Goal: Check status: Check status

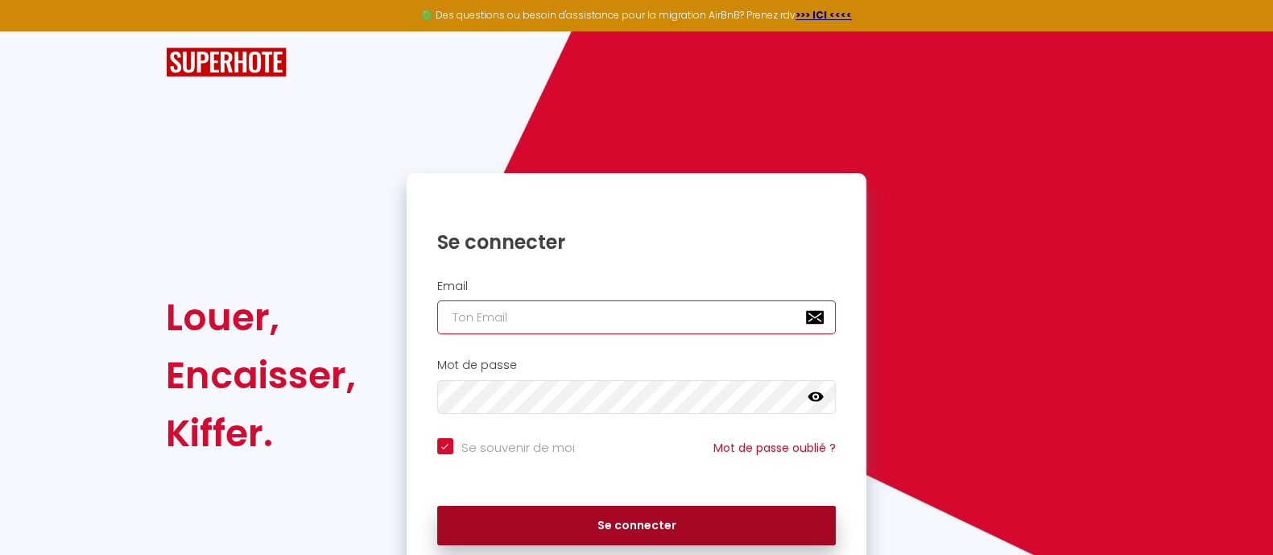
type input "[EMAIL_ADDRESS][DOMAIN_NAME]"
click at [556, 537] on button "Se connecter" at bounding box center [636, 526] width 399 height 40
checkbox input "true"
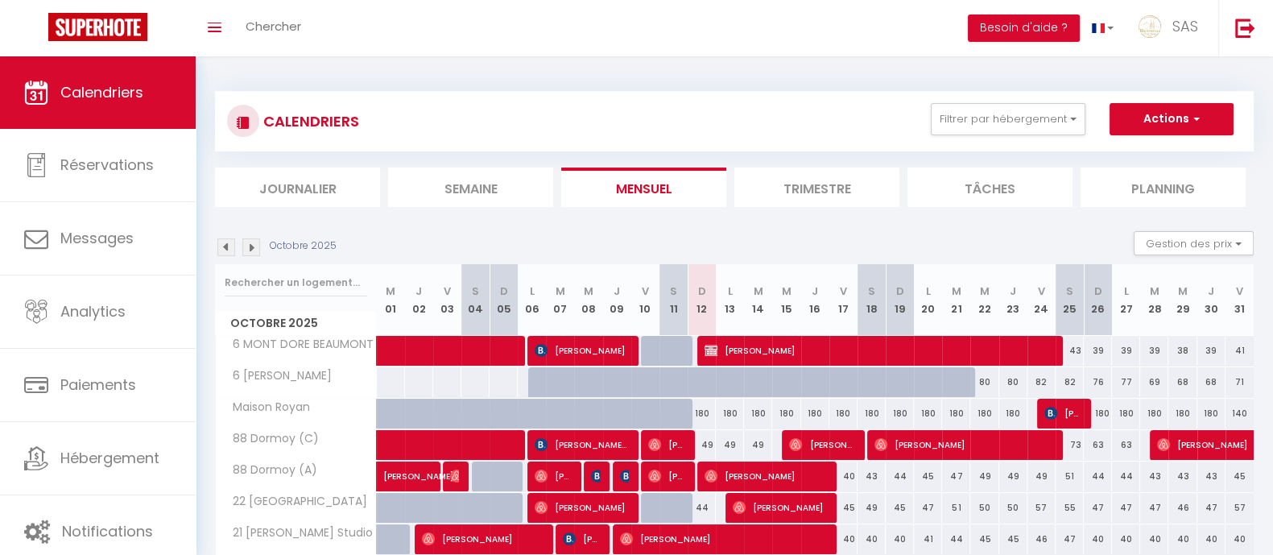
click at [998, 98] on div "CALENDRIERS Filtrer par hébergement LCDP 6 MARCHE AUX POISSONS A TONNET 17 · Su…" at bounding box center [734, 121] width 1038 height 60
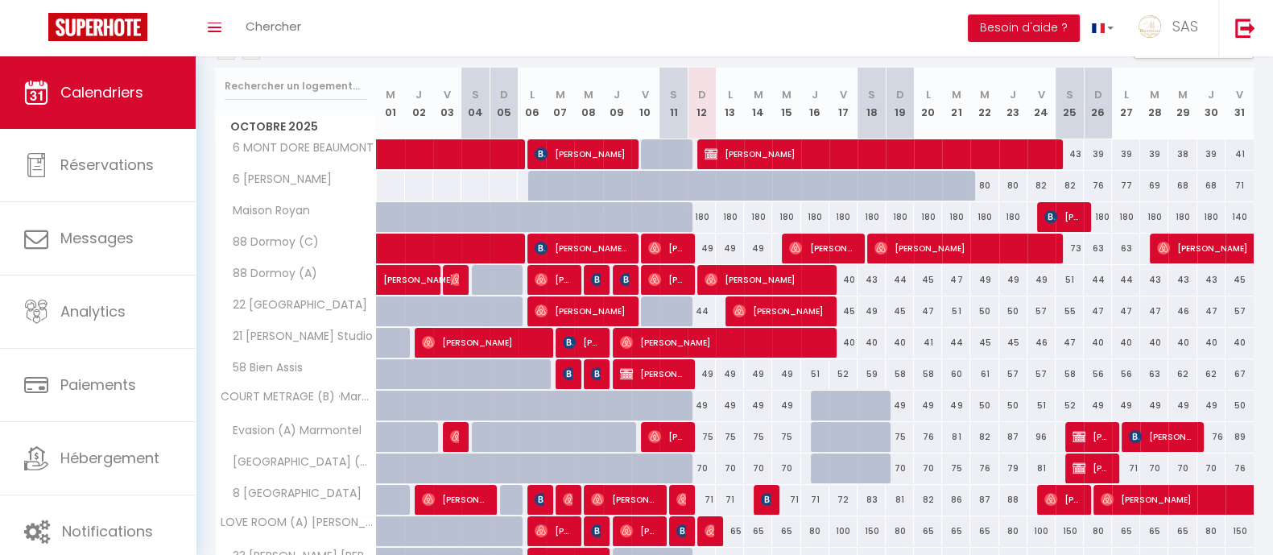
scroll to position [199, 0]
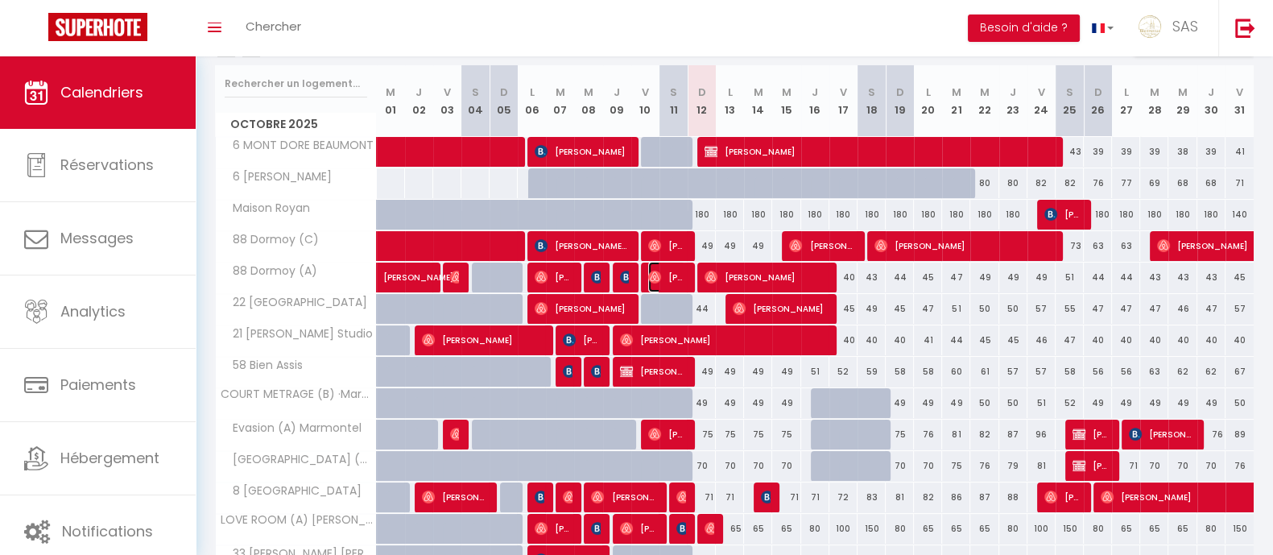
click at [664, 270] on span "[PERSON_NAME]" at bounding box center [667, 277] width 38 height 31
select select "OK"
select select "0"
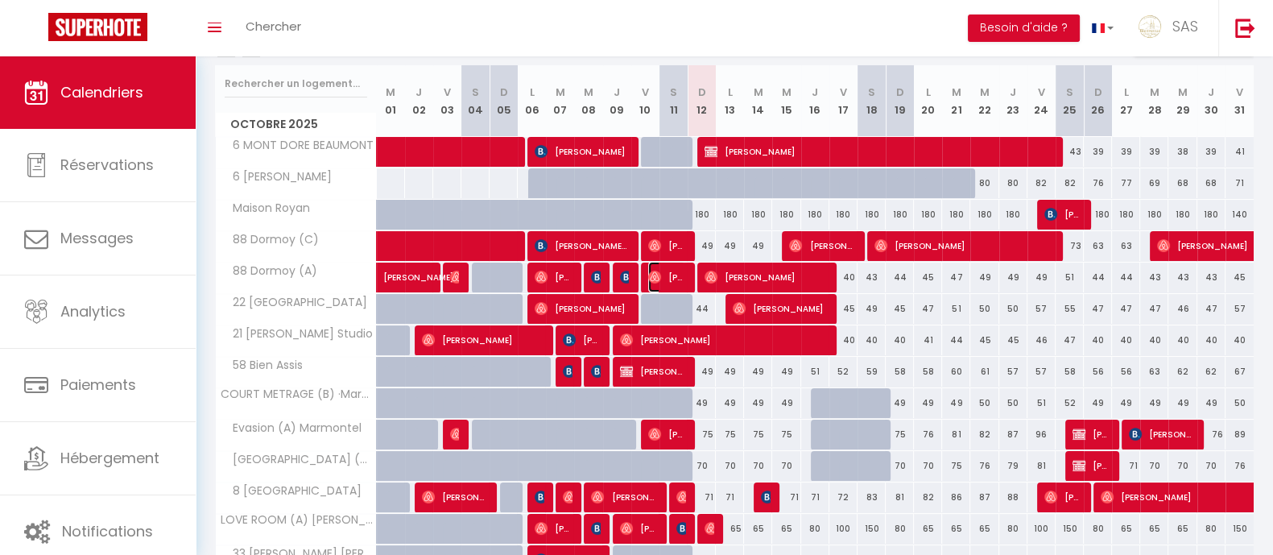
select select "1"
select select
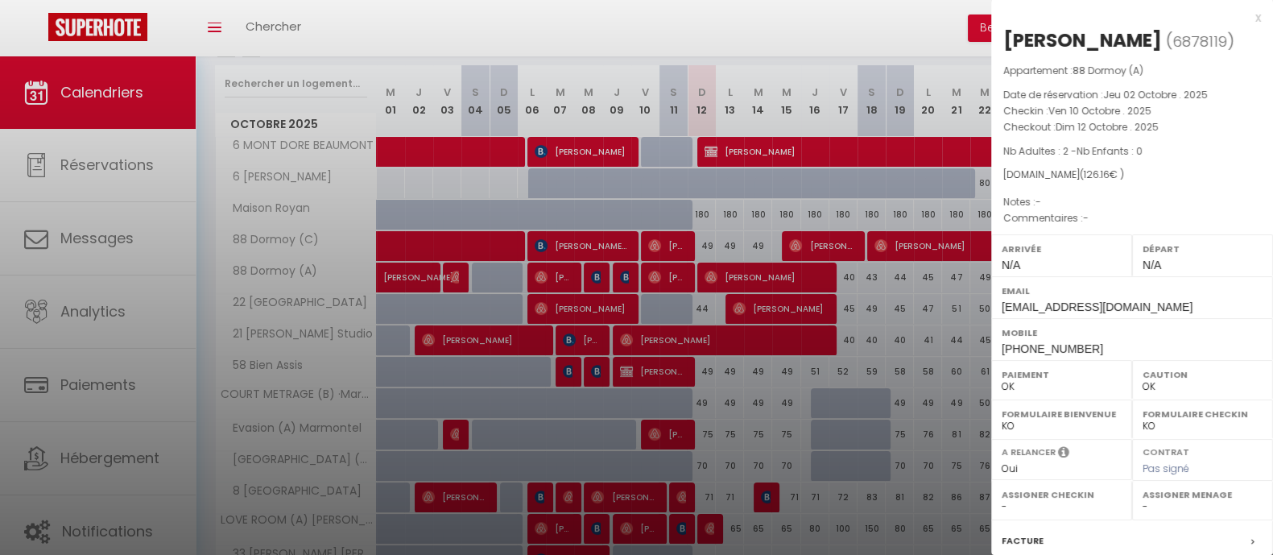
click at [664, 270] on div at bounding box center [636, 277] width 1273 height 555
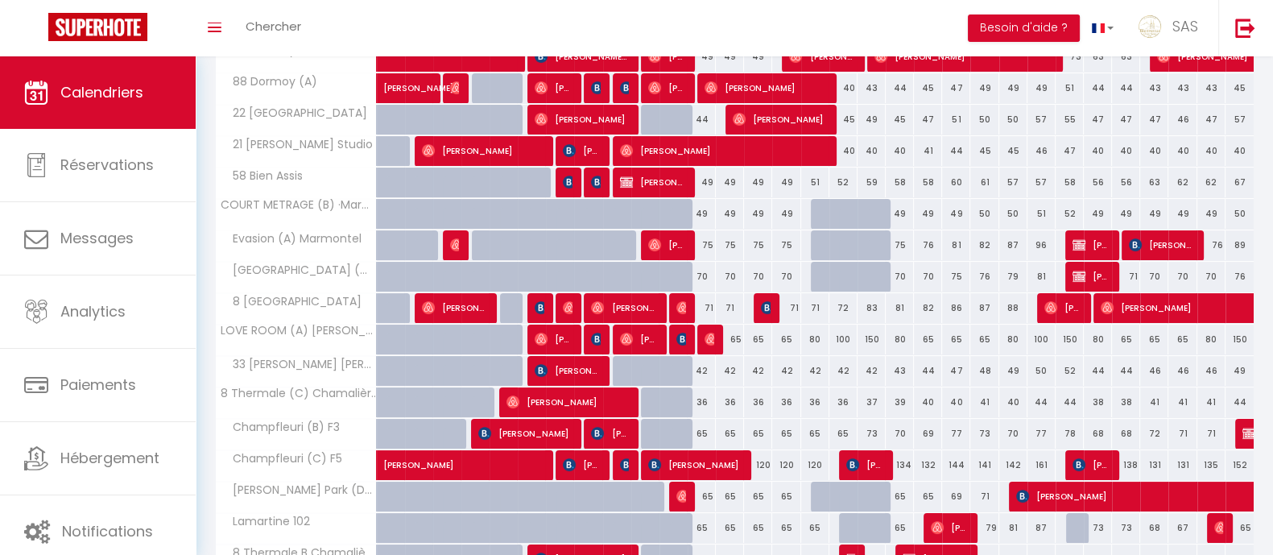
scroll to position [510, 0]
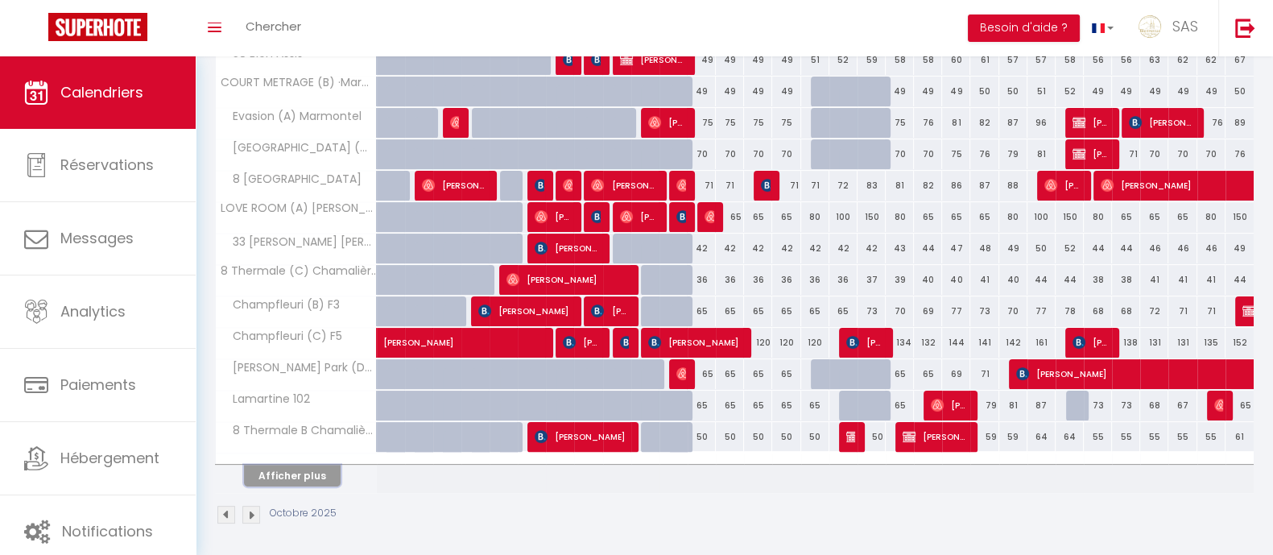
click at [337, 477] on button "Afficher plus" at bounding box center [292, 476] width 97 height 22
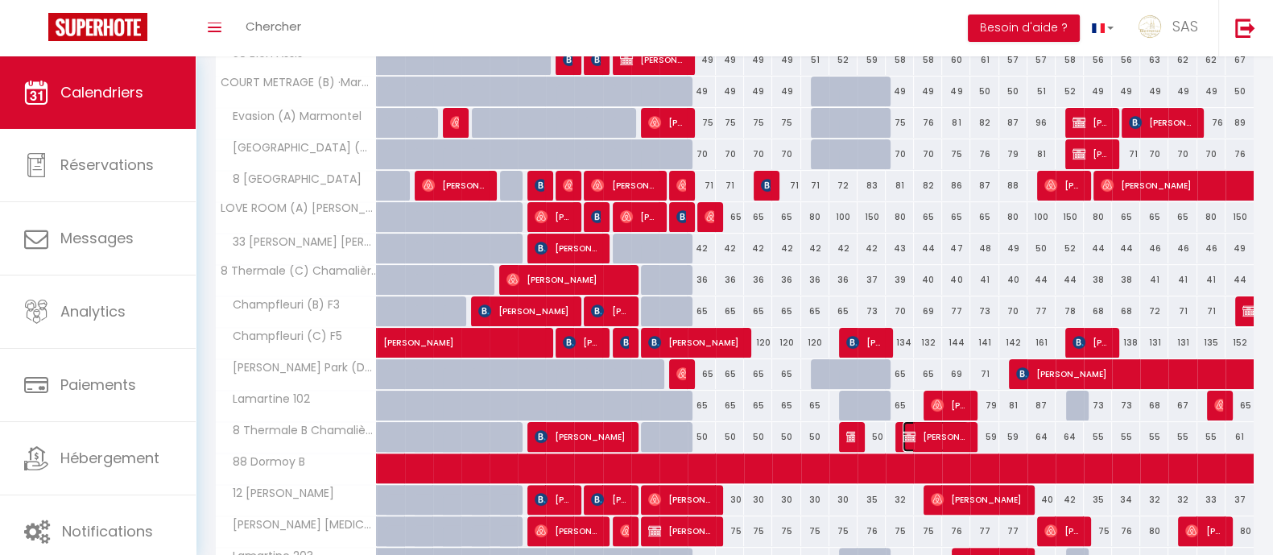
click at [941, 430] on span "[PERSON_NAME]" at bounding box center [935, 436] width 66 height 31
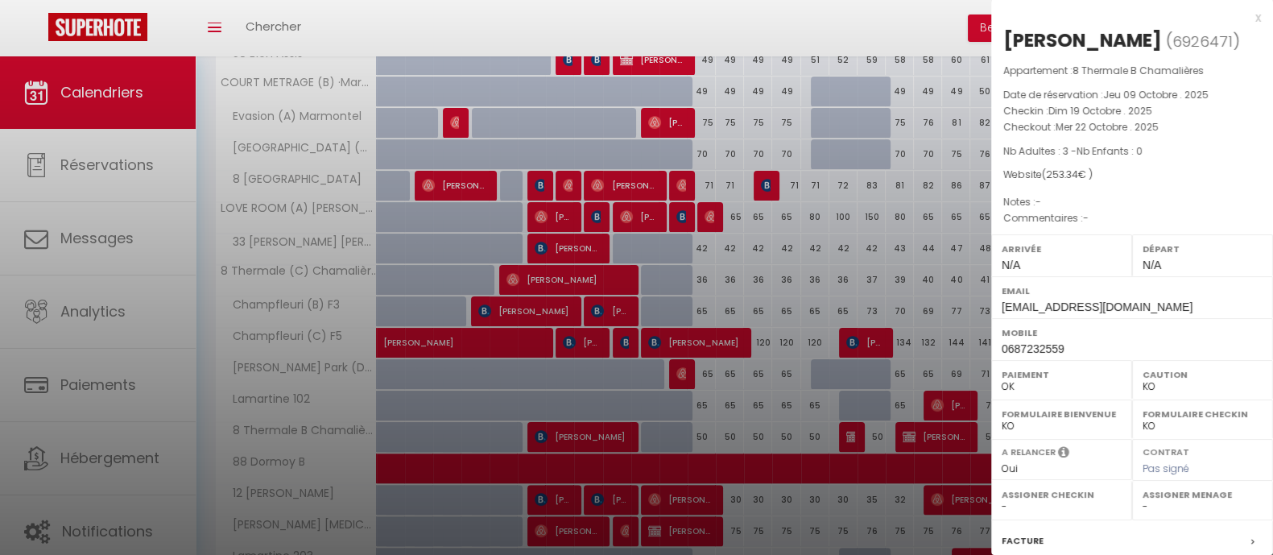
click at [838, 425] on div at bounding box center [636, 277] width 1273 height 555
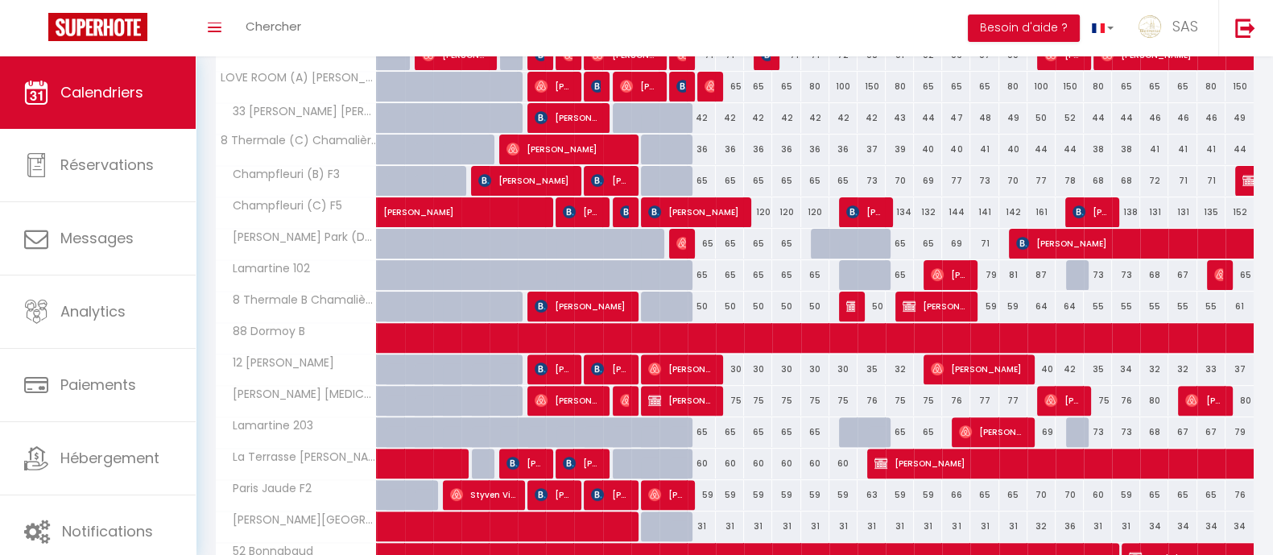
scroll to position [642, 0]
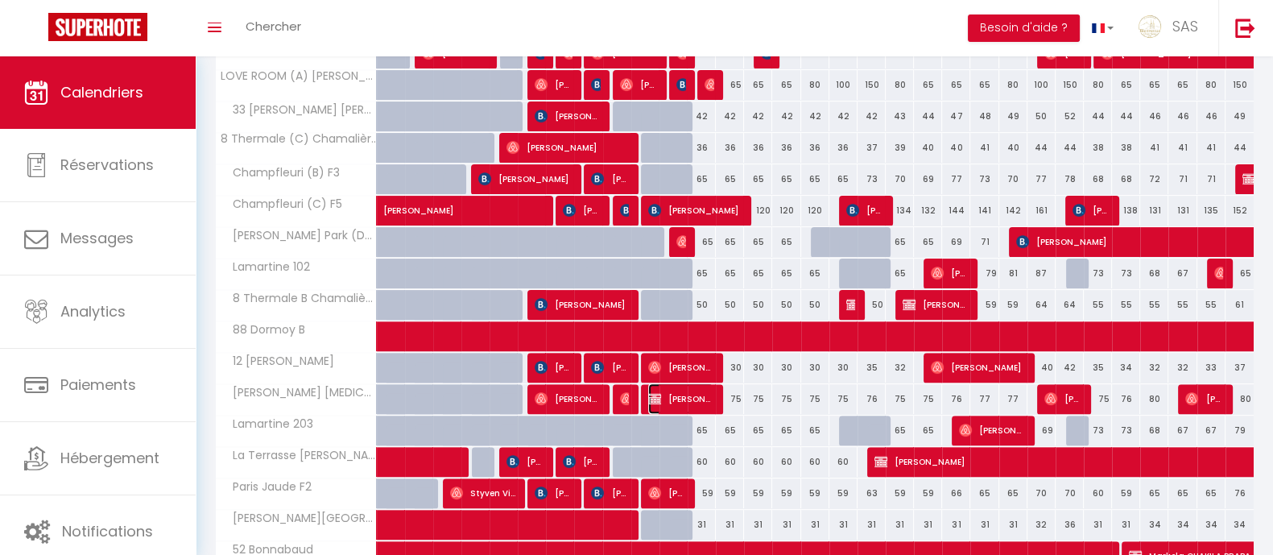
click at [664, 390] on span "[PERSON_NAME]" at bounding box center [681, 398] width 66 height 31
select select "OK"
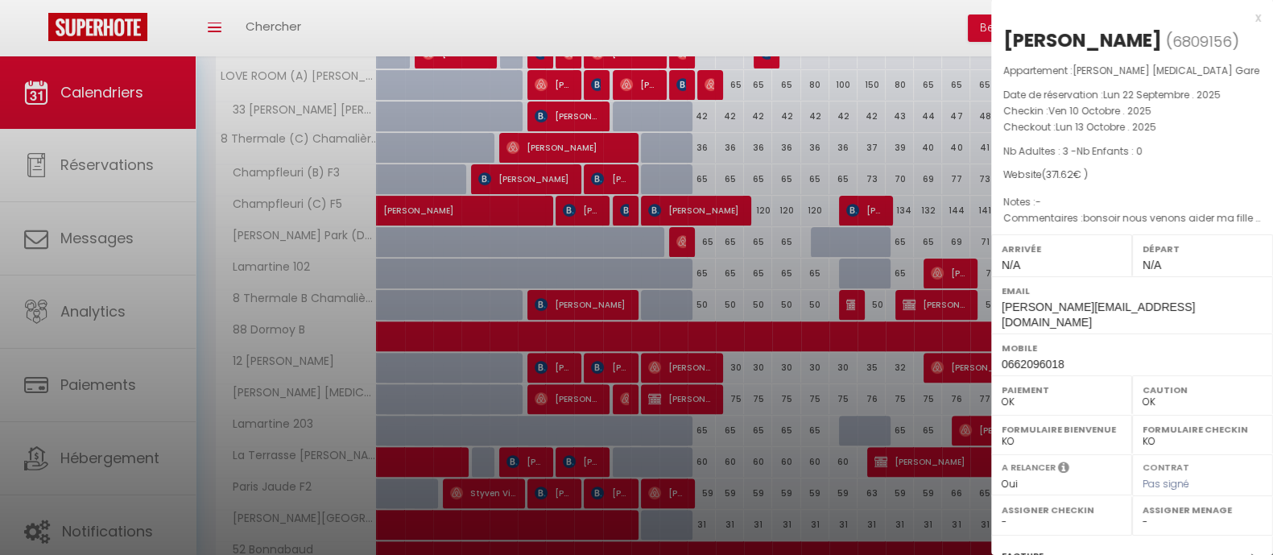
click at [796, 394] on div at bounding box center [636, 277] width 1273 height 555
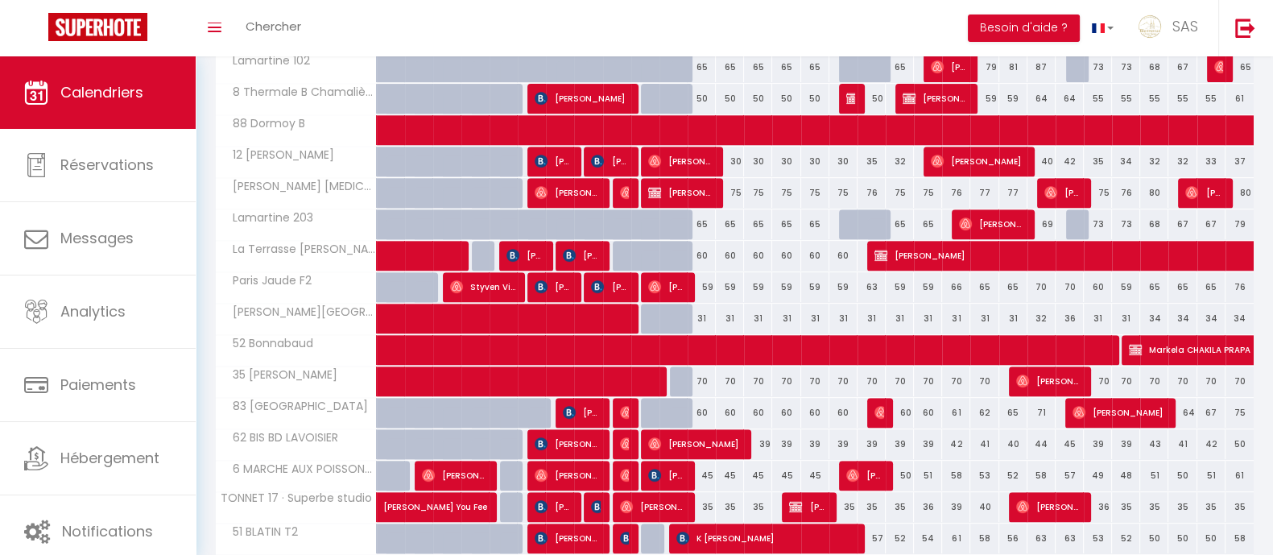
scroll to position [1135, 0]
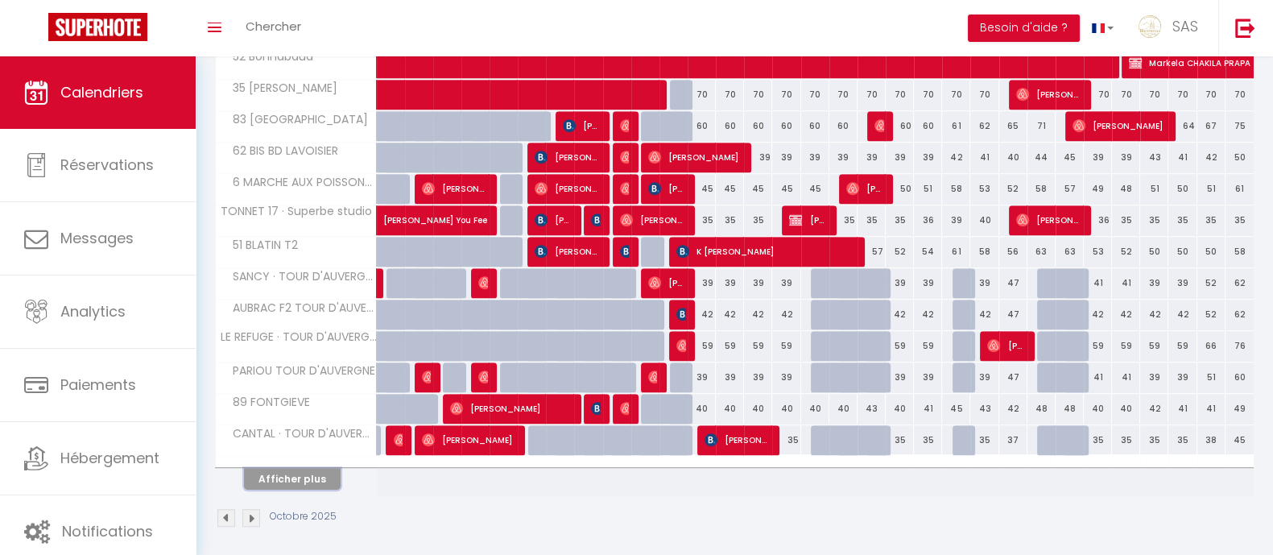
click at [301, 478] on button "Afficher plus" at bounding box center [292, 479] width 97 height 22
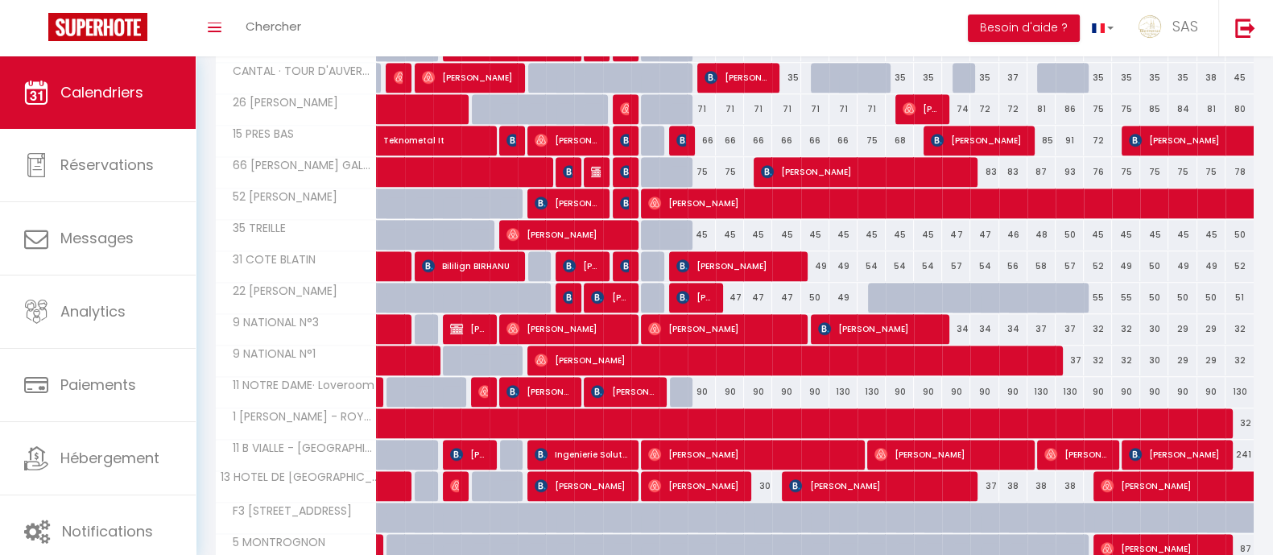
scroll to position [1761, 0]
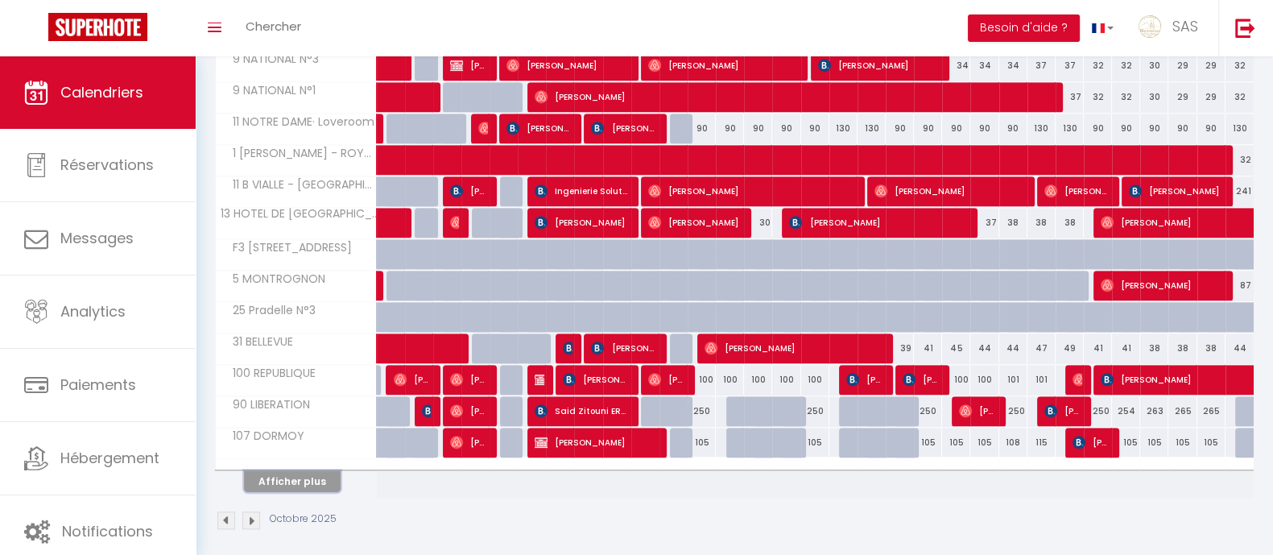
click at [314, 470] on button "Afficher plus" at bounding box center [292, 481] width 97 height 22
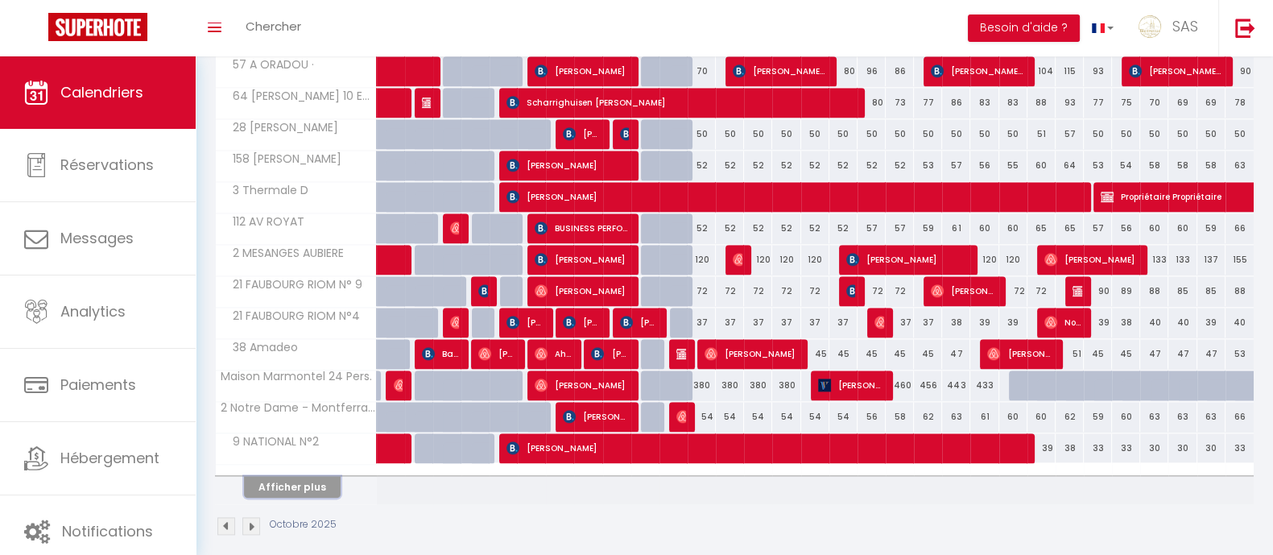
scroll to position [2386, 0]
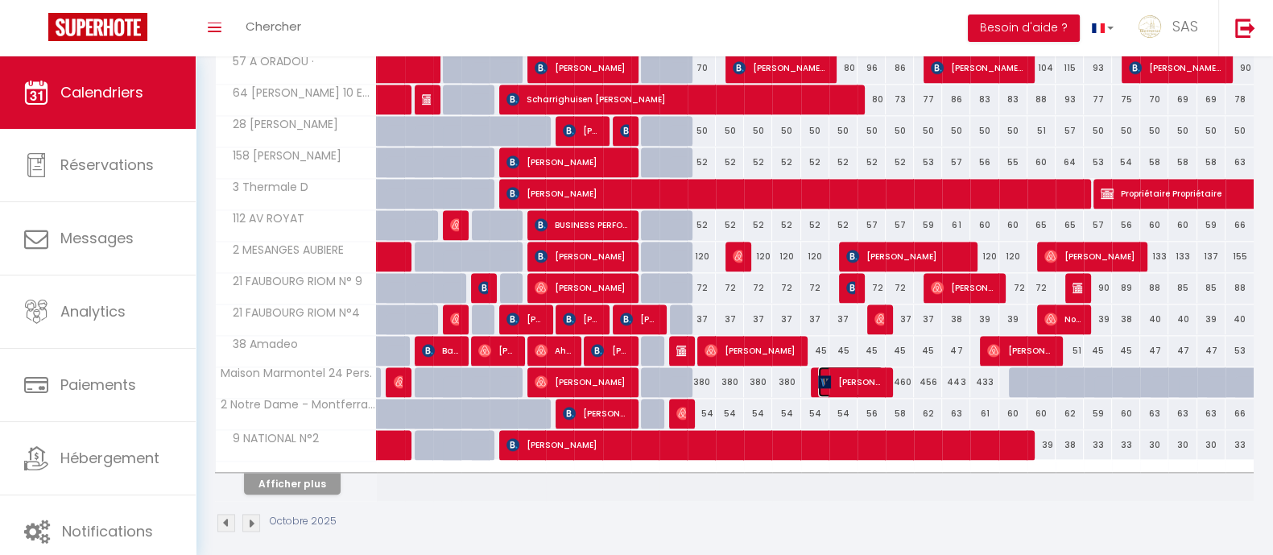
click at [842, 380] on span "[PERSON_NAME]" at bounding box center [851, 381] width 66 height 31
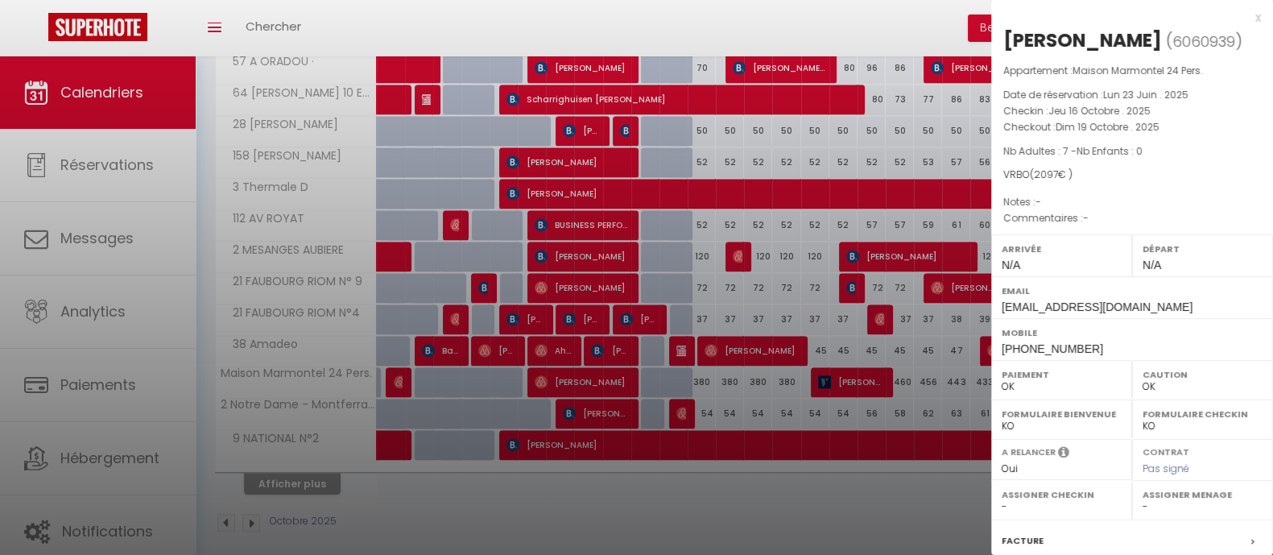
click at [700, 371] on div at bounding box center [636, 277] width 1273 height 555
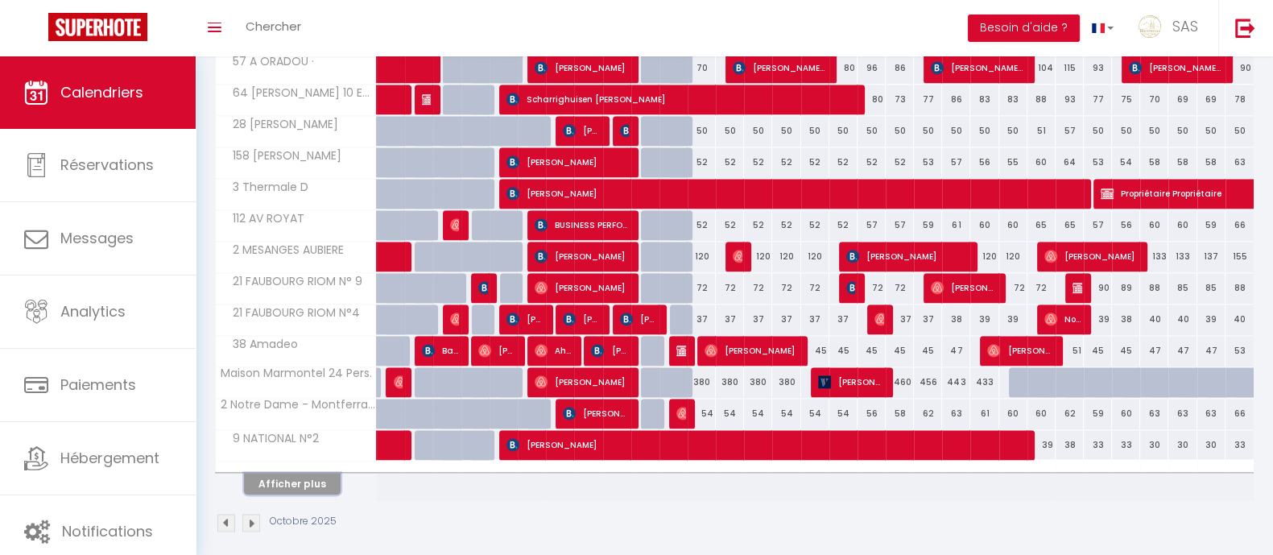
click at [259, 473] on button "Afficher plus" at bounding box center [292, 484] width 97 height 22
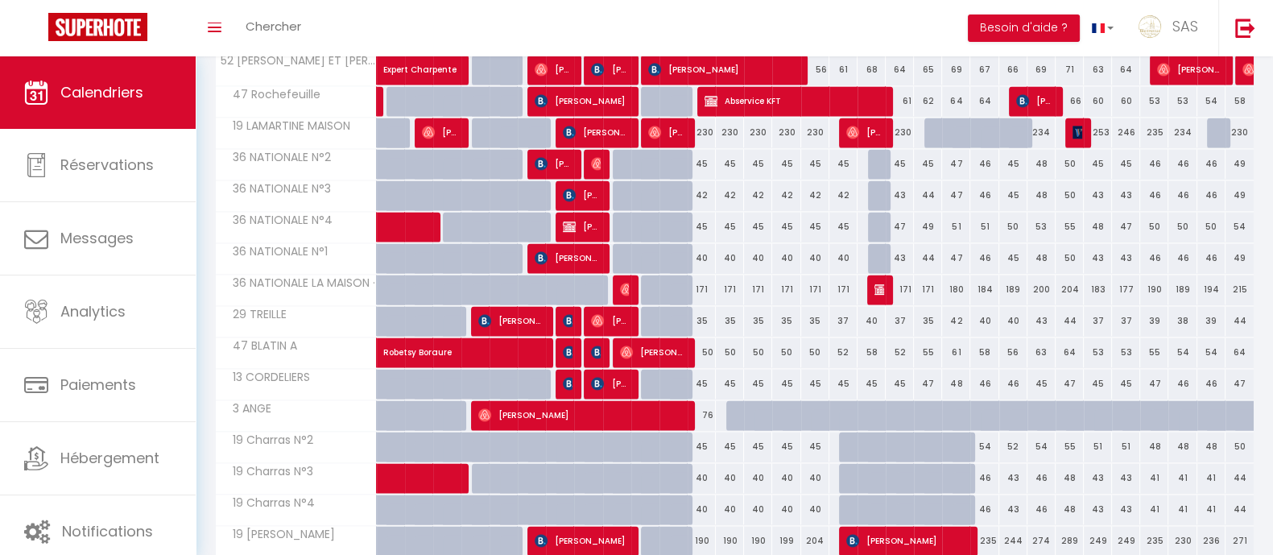
scroll to position [3010, 0]
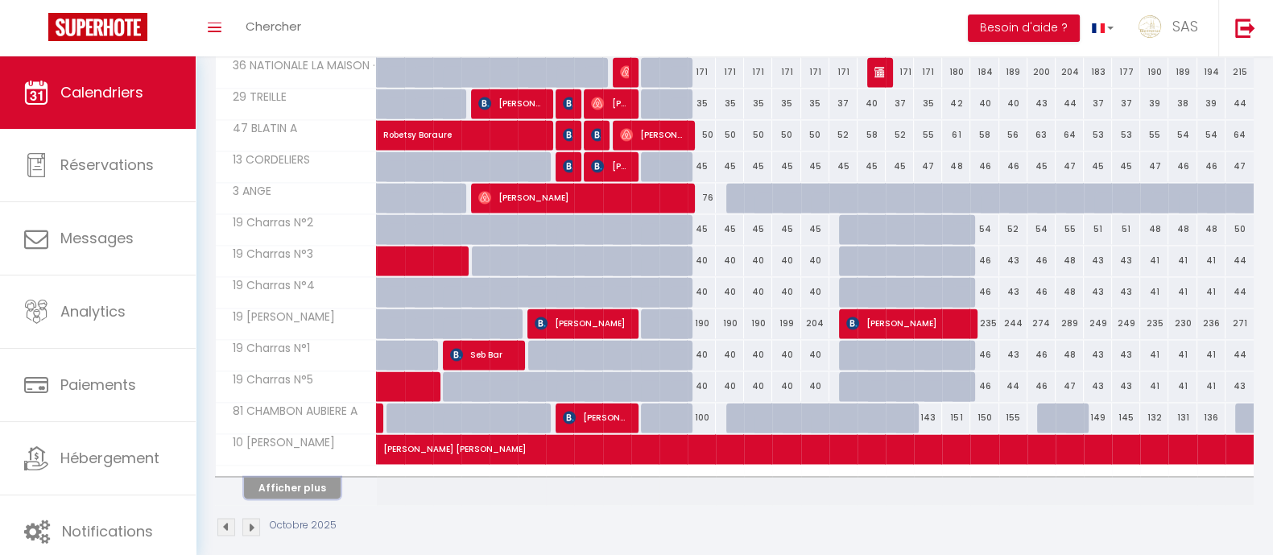
click at [314, 477] on button "Afficher plus" at bounding box center [292, 488] width 97 height 22
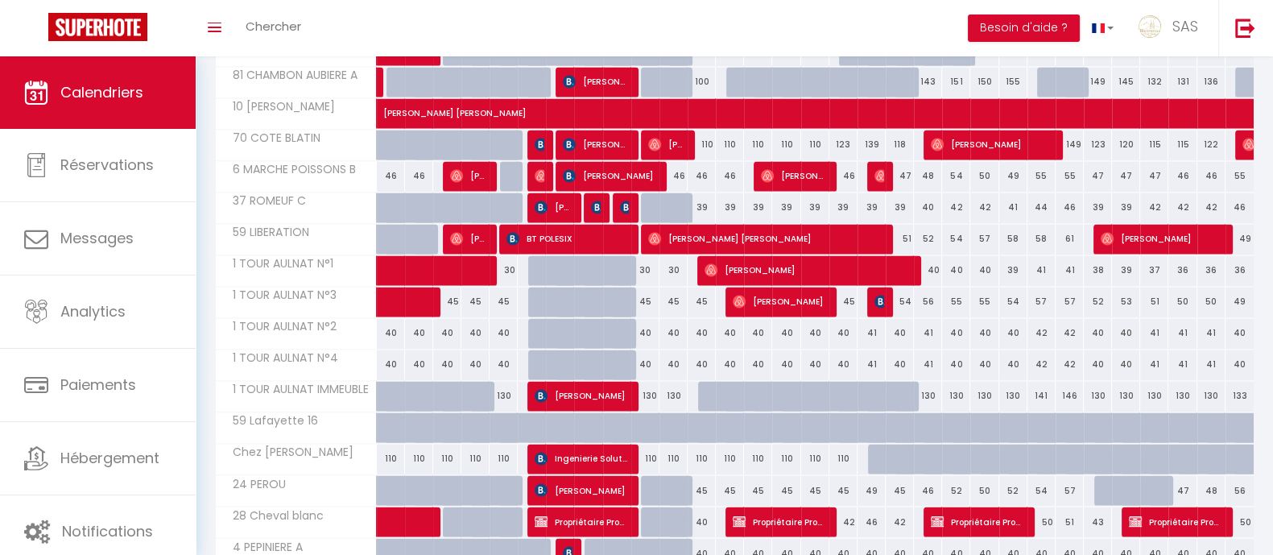
scroll to position [3636, 0]
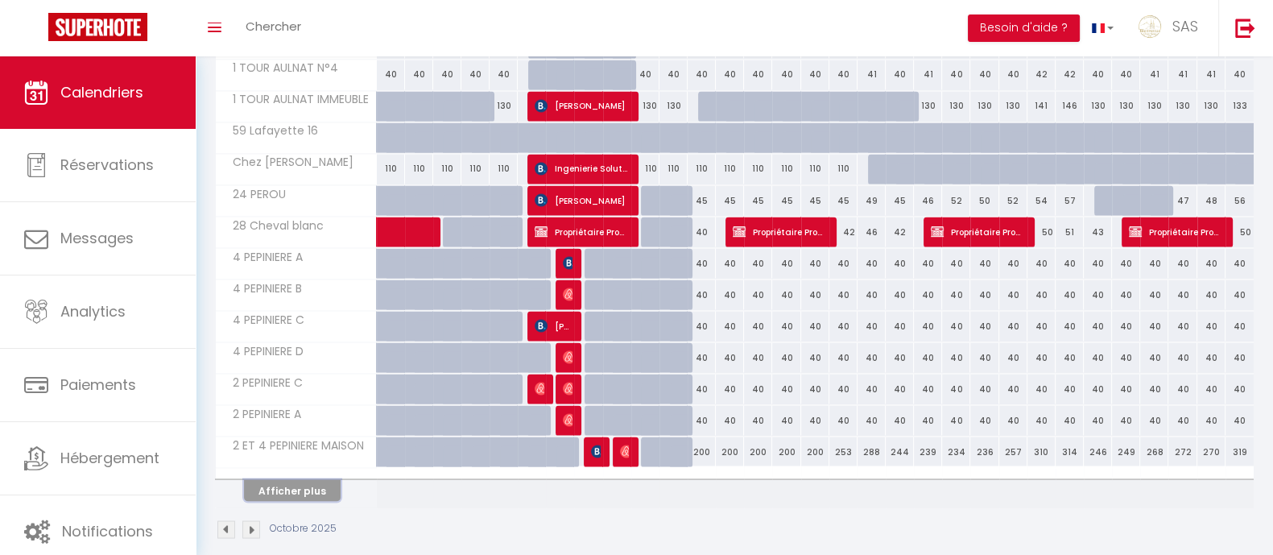
click at [326, 479] on button "Afficher plus" at bounding box center [292, 490] width 97 height 22
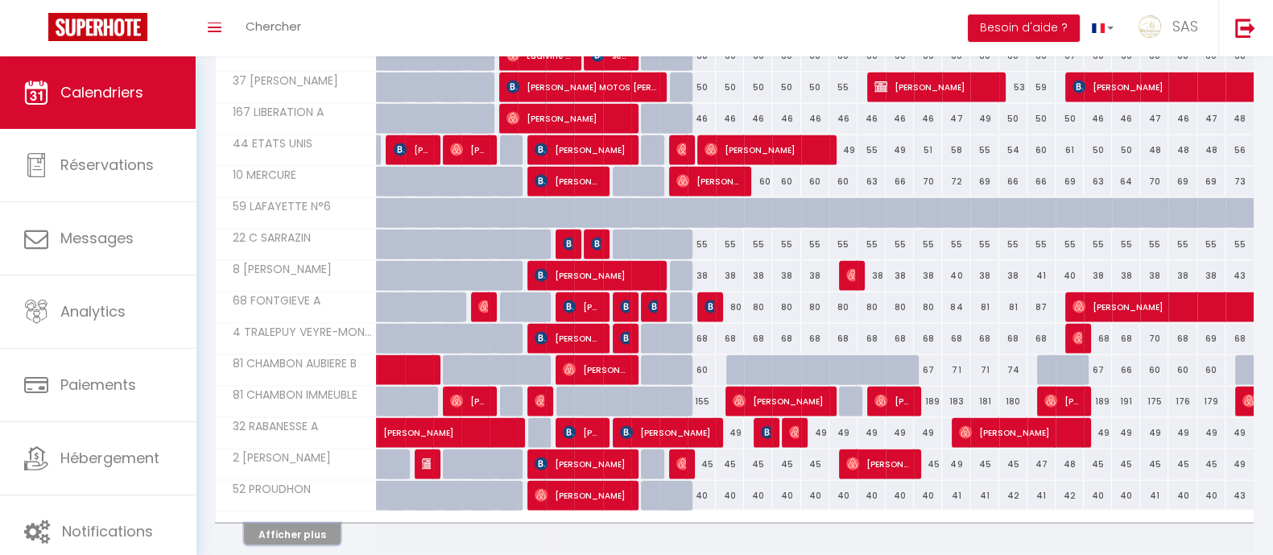
scroll to position [4261, 0]
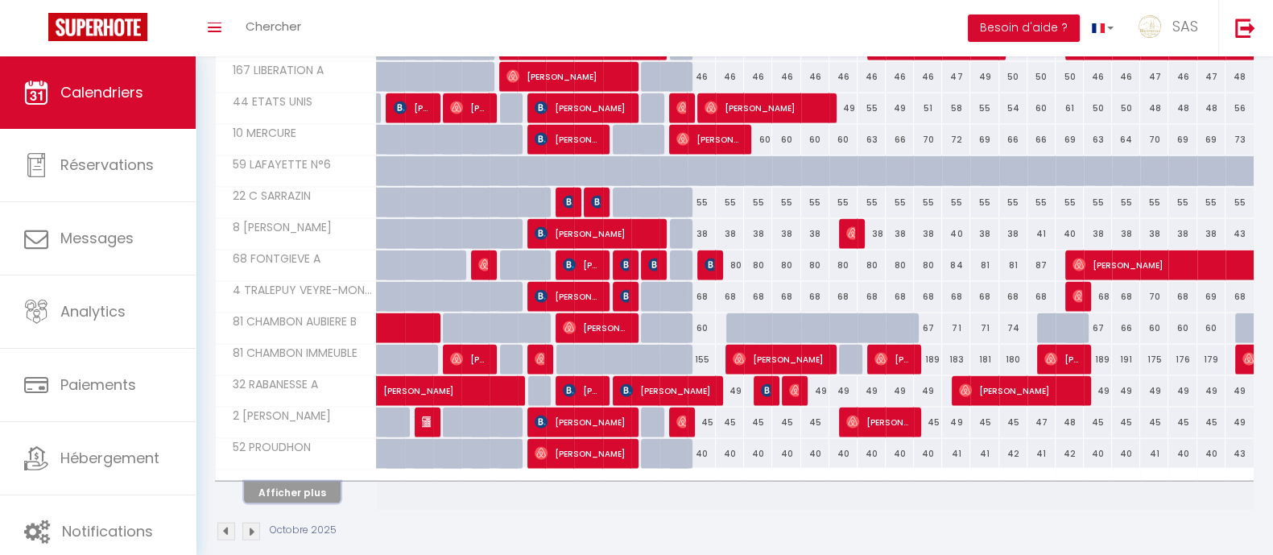
click at [303, 481] on button "Afficher plus" at bounding box center [292, 492] width 97 height 22
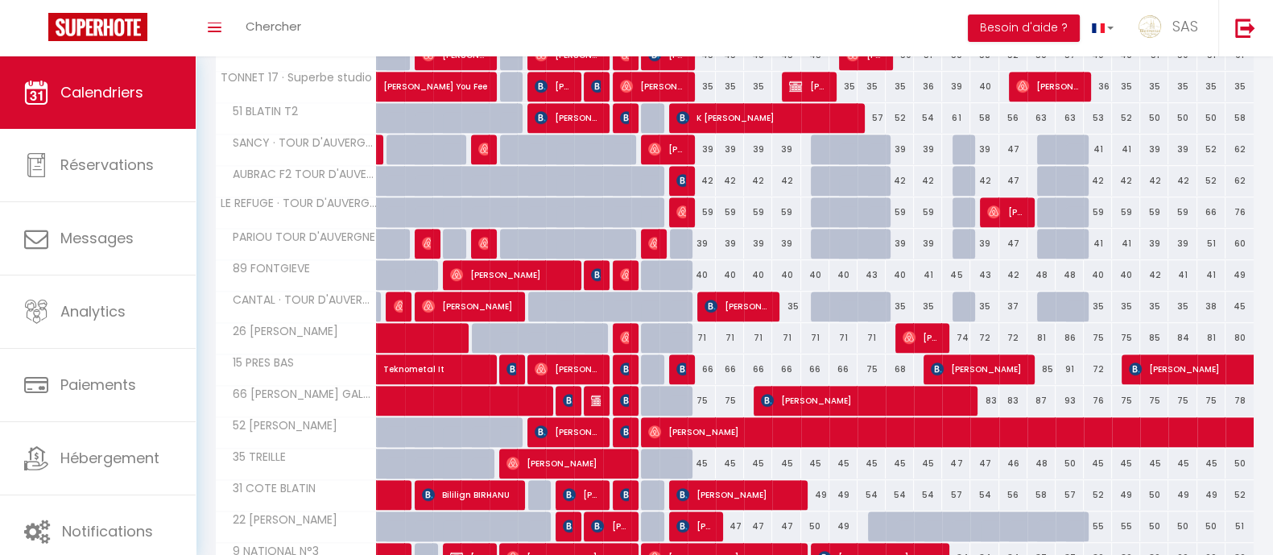
scroll to position [0, 0]
